Goal: Find specific page/section: Find specific page/section

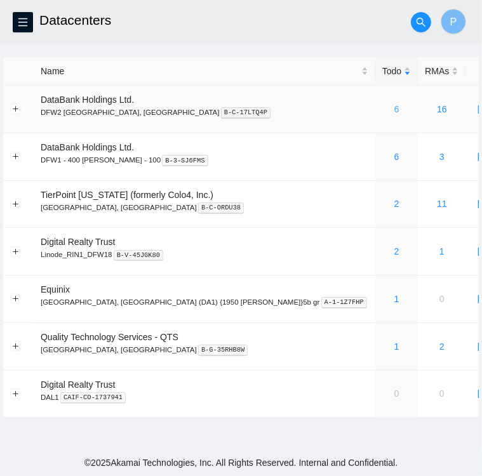
click at [395, 109] on link "6" at bounding box center [397, 109] width 5 height 10
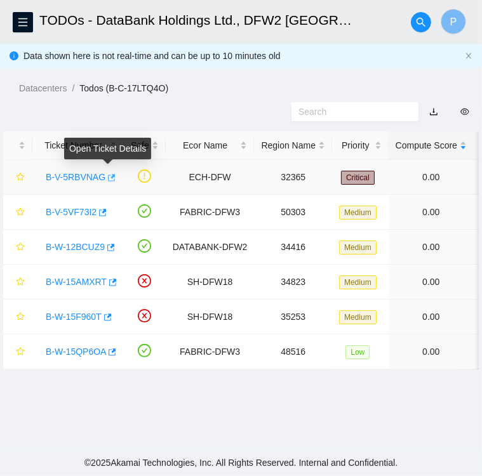
click at [106, 179] on icon "button" at bounding box center [110, 177] width 9 height 9
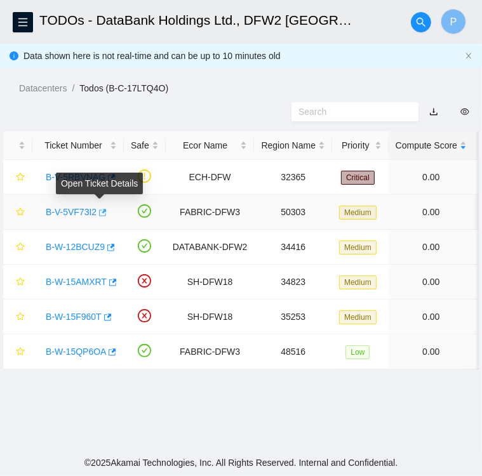
click at [101, 212] on icon "button" at bounding box center [103, 212] width 8 height 7
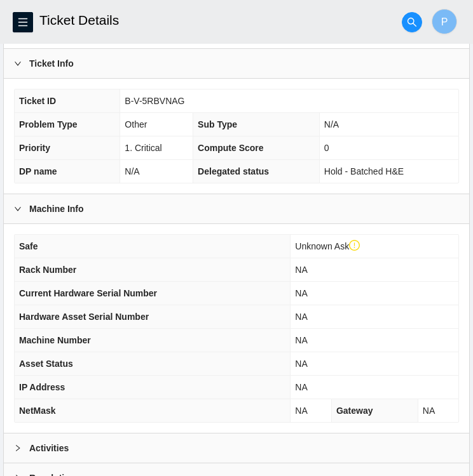
scroll to position [355, 0]
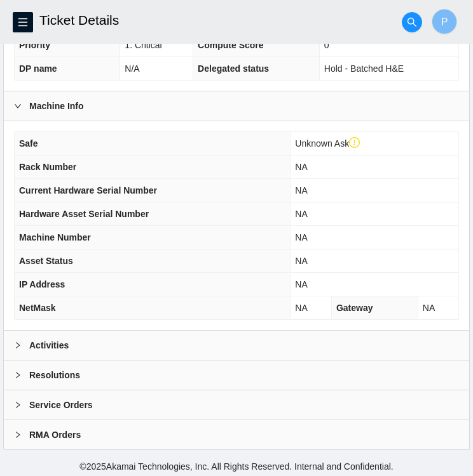
click at [22, 341] on div at bounding box center [21, 346] width 15 height 14
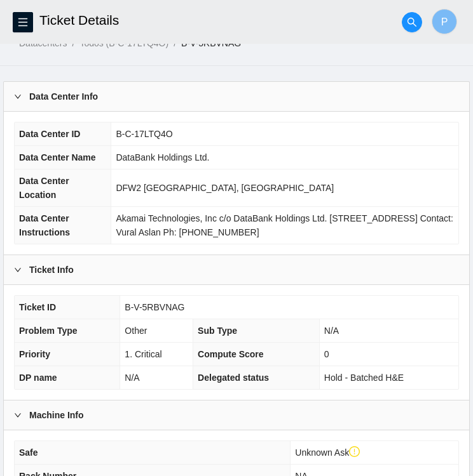
scroll to position [0, 0]
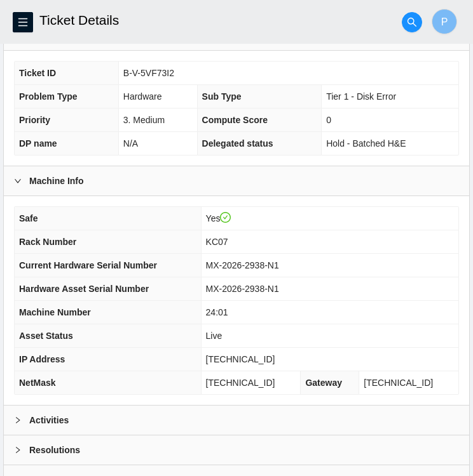
scroll to position [330, 0]
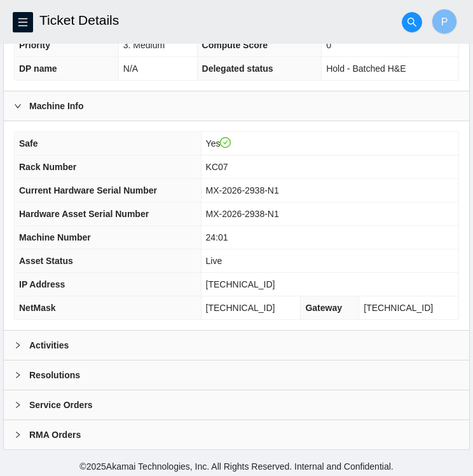
click at [43, 342] on b "Activities" at bounding box center [48, 346] width 39 height 14
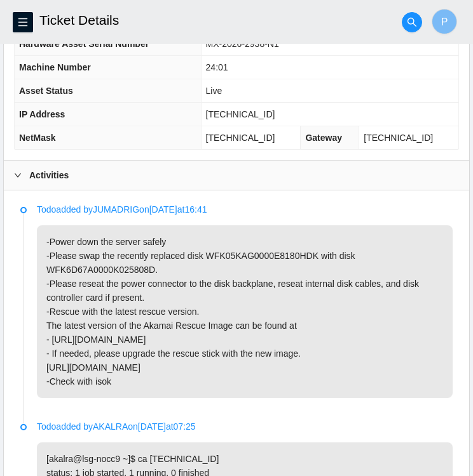
scroll to position [503, 0]
